Goal: Information Seeking & Learning: Learn about a topic

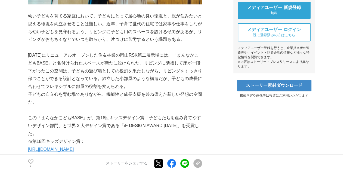
scroll to position [245, 0]
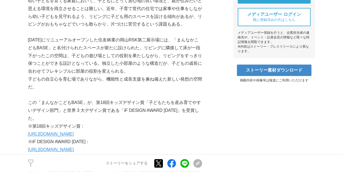
drag, startPoint x: 68, startPoint y: 45, endPoint x: 73, endPoint y: 46, distance: 5.2
click at [69, 45] on p "[DATE]にリニューアルオープンした住友林業の岡山RSK第二展示場には、「まんなかこどもBASE」と名付けられたスペースが新たに設けられた。リビングに隣接し…" at bounding box center [115, 55] width 174 height 39
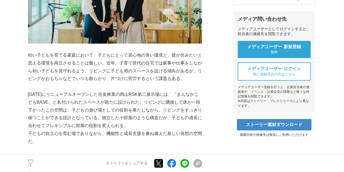
click at [42, 65] on p "幼い子どもを育てる家庭において、子どもにとって居心地の良い環境と、親が住みたいと思える環境を両立させることは難しい。近年、子育て世代の住宅では家事や仕事をしな…" at bounding box center [115, 66] width 174 height 31
click at [43, 71] on p "幼い子どもを育てる家庭において、子どもにとって居心地の良い環境と、親が住みたいと思える環境を両立させることは難しい。近年、子育て世代の住宅では家事や仕事をしな…" at bounding box center [115, 66] width 174 height 31
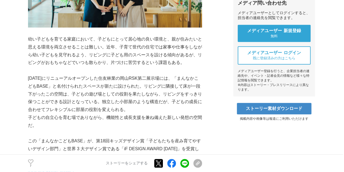
scroll to position [299, 0]
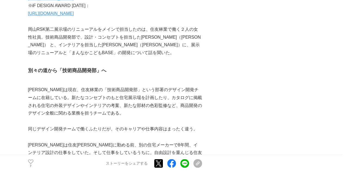
click at [65, 78] on p at bounding box center [115, 82] width 174 height 8
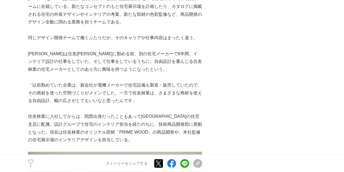
scroll to position [516, 0]
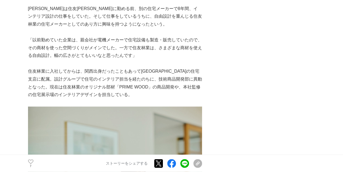
click at [68, 63] on p at bounding box center [115, 63] width 174 height 8
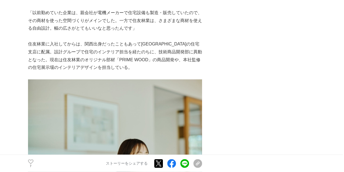
click at [59, 74] on p at bounding box center [115, 75] width 174 height 8
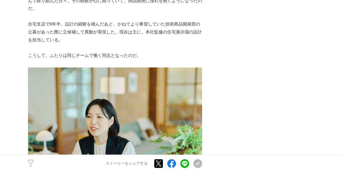
scroll to position [924, 0]
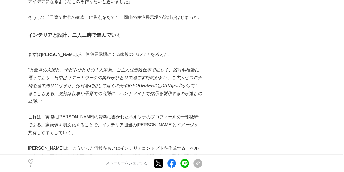
scroll to position [1304, 0]
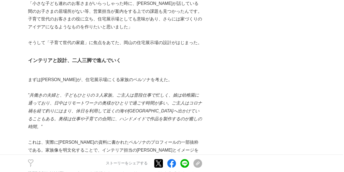
click at [109, 93] on em "”共働きの夫婦と、子どもひとりの３人家族。ご主人は普段仕事で忙しく、娘は幼稚園に通っており、日中はリモートワークの奥様がひとりで過ごす時間が多い。ご主人はコロ…" at bounding box center [115, 111] width 174 height 36
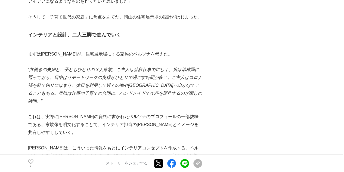
scroll to position [1331, 0]
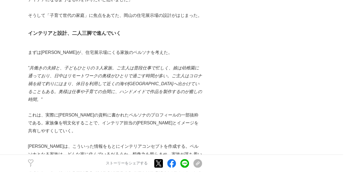
click at [81, 135] on p at bounding box center [115, 139] width 174 height 8
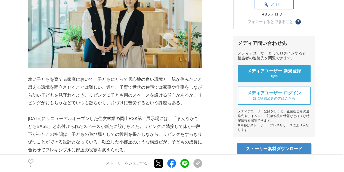
scroll to position [0, 0]
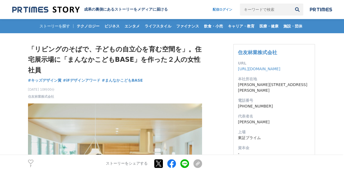
drag, startPoint x: 18, startPoint y: 108, endPoint x: 10, endPoint y: -6, distance: 113.9
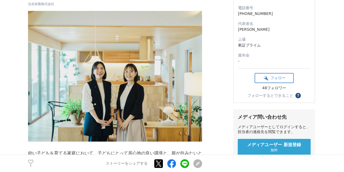
scroll to position [136, 0]
